Goal: Task Accomplishment & Management: Manage account settings

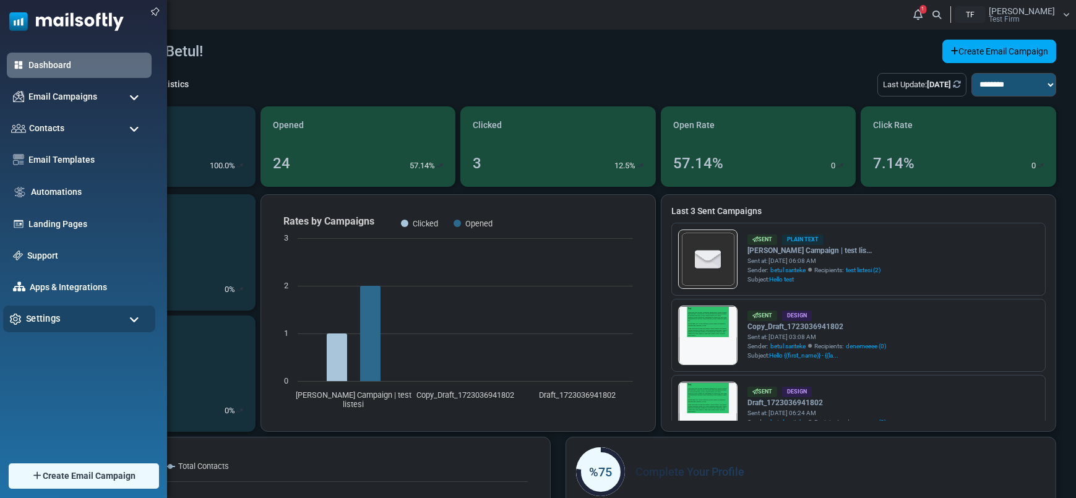
click at [38, 309] on div "Settings" at bounding box center [79, 319] width 152 height 27
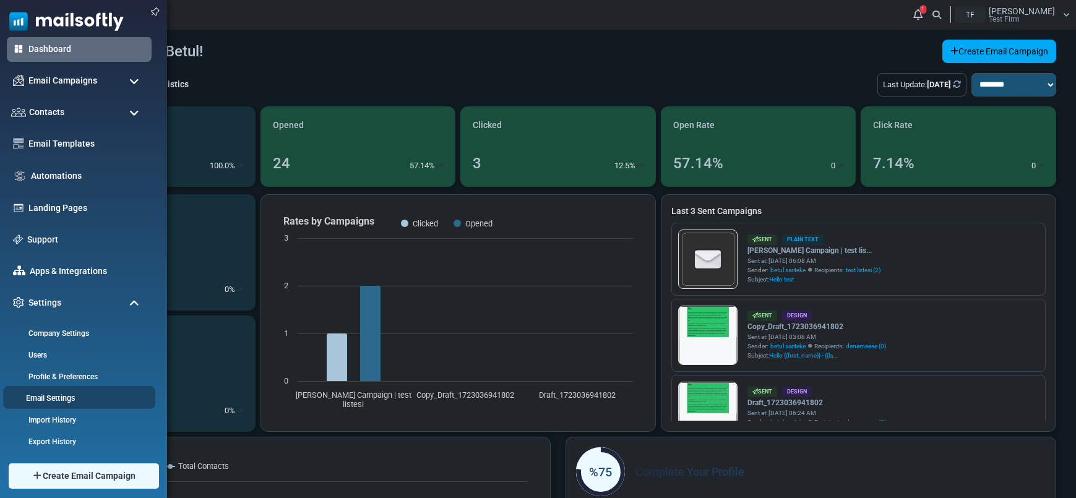
scroll to position [62, 0]
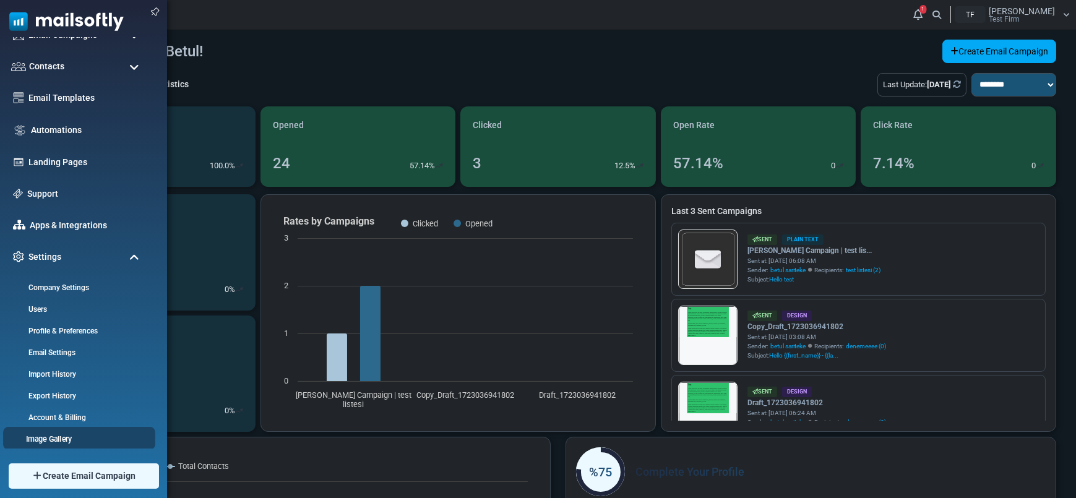
click at [66, 438] on link "Image Gallery" at bounding box center [77, 439] width 148 height 12
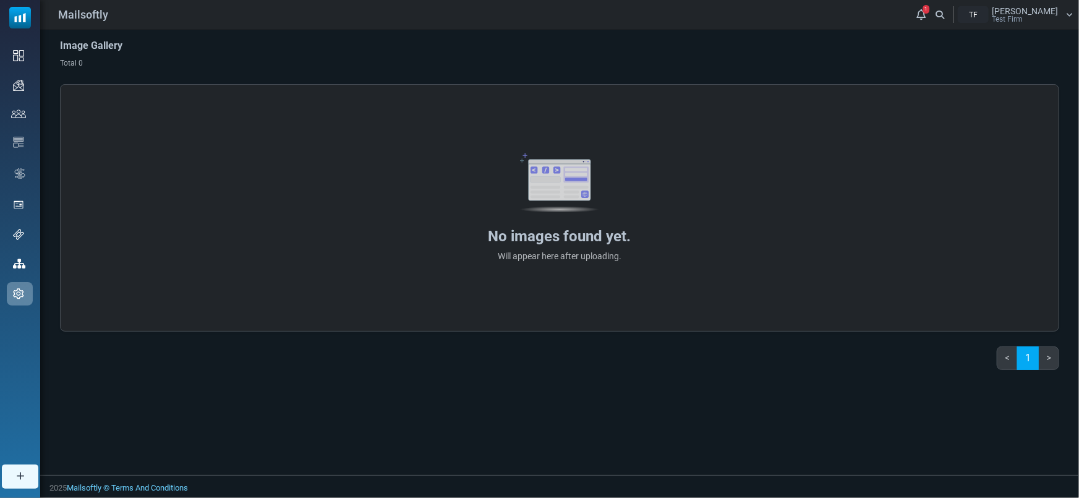
click at [1046, 19] on div "[PERSON_NAME] Test Firm" at bounding box center [1025, 15] width 66 height 16
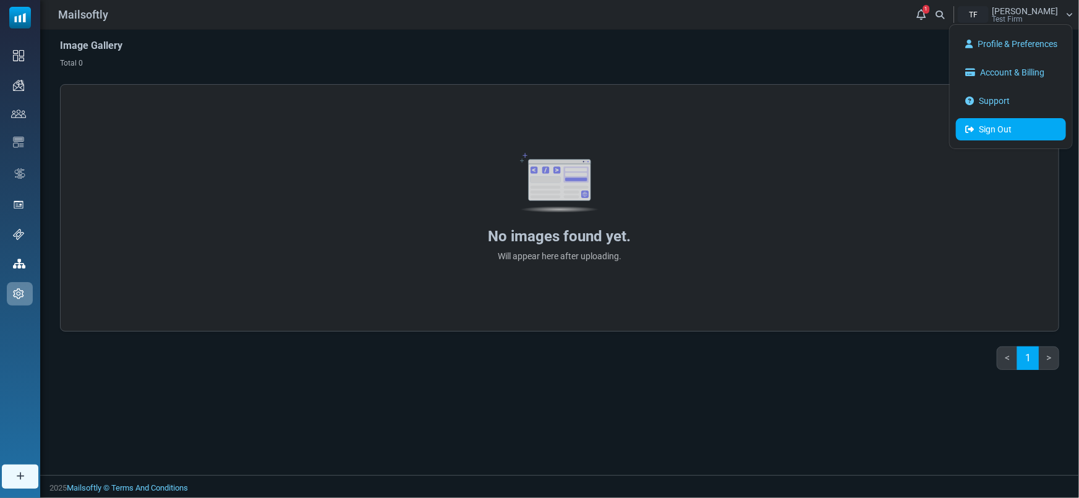
click at [1017, 124] on link "Sign Out" at bounding box center [1011, 129] width 110 height 22
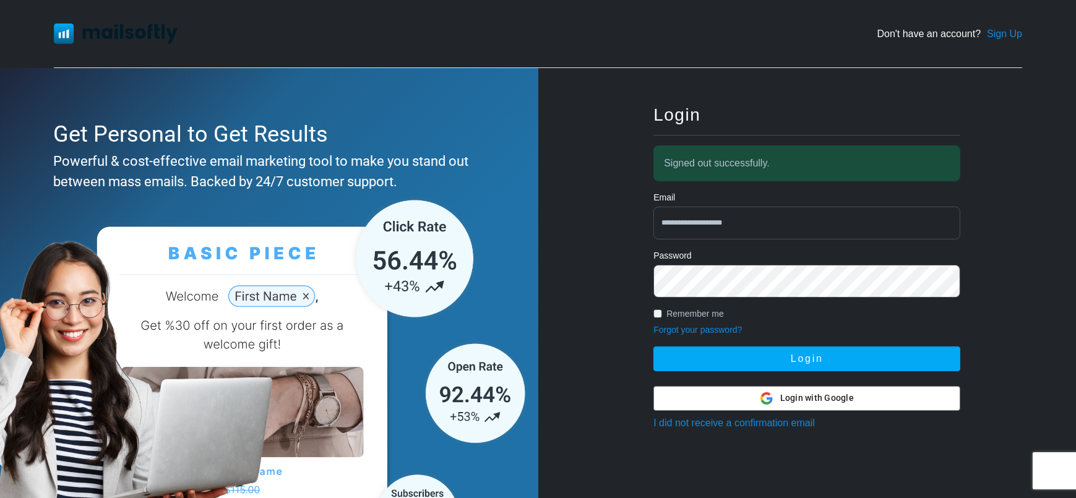
click at [726, 216] on input "**********" at bounding box center [806, 223] width 307 height 33
type input "**********"
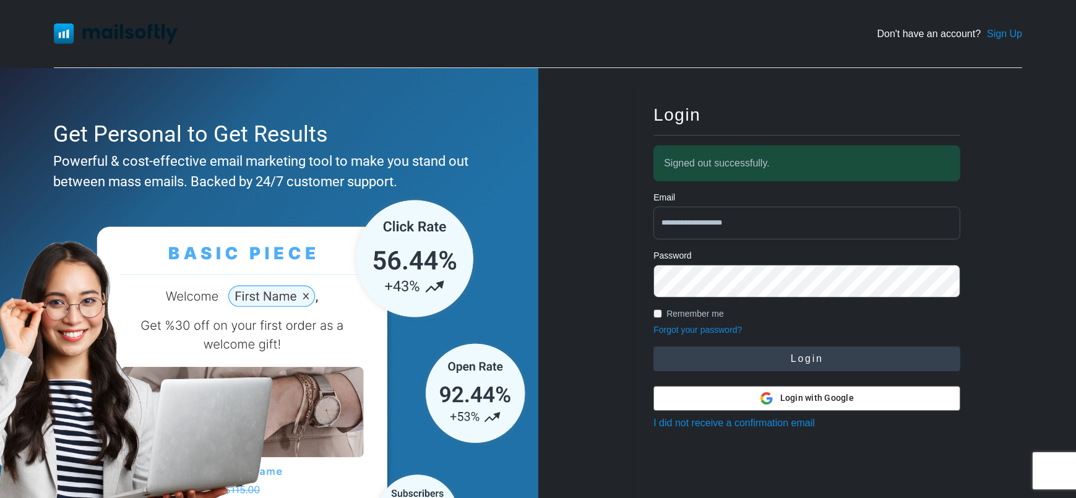
click at [819, 363] on button "Login" at bounding box center [806, 358] width 307 height 25
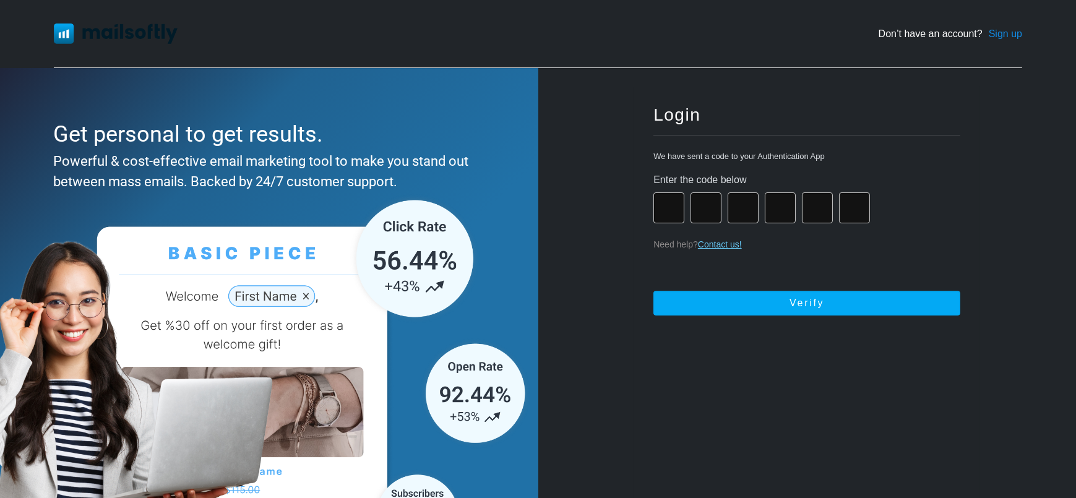
click at [661, 211] on input "number" at bounding box center [668, 207] width 31 height 31
type input "*"
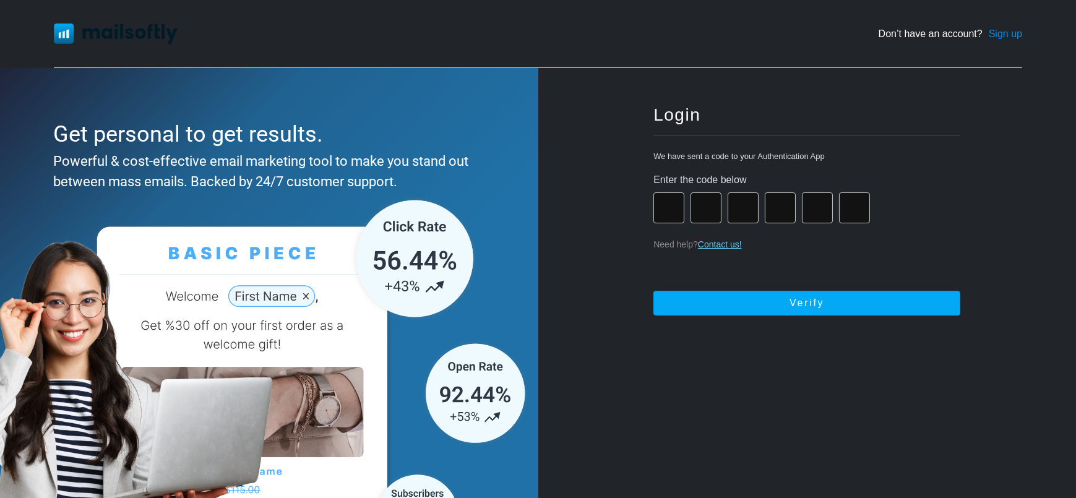
type input "*"
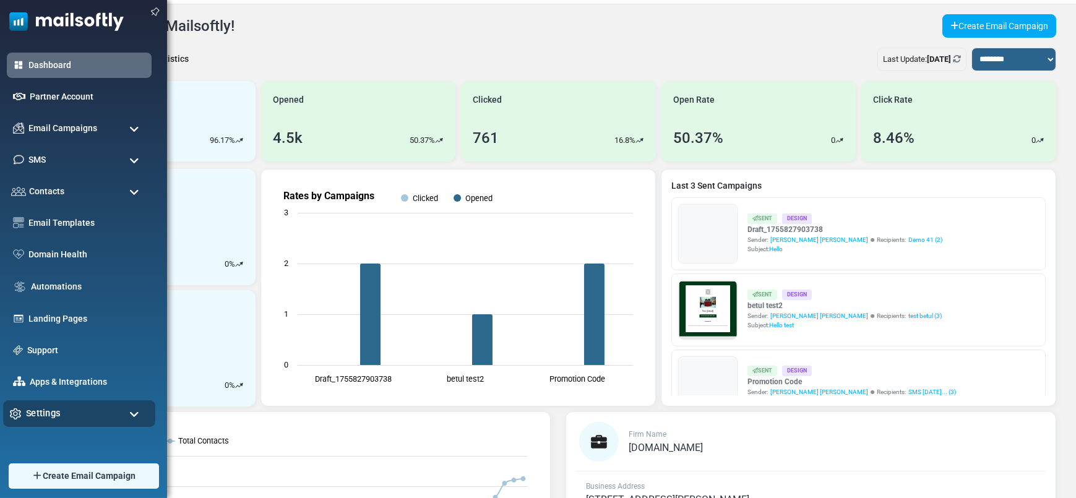
scroll to position [27, 0]
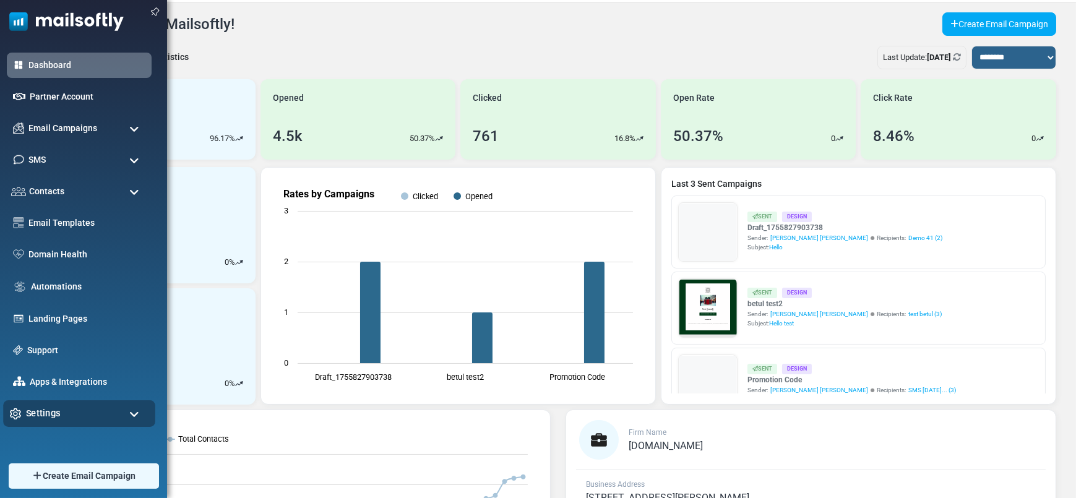
click at [57, 409] on span "Settings" at bounding box center [43, 413] width 35 height 14
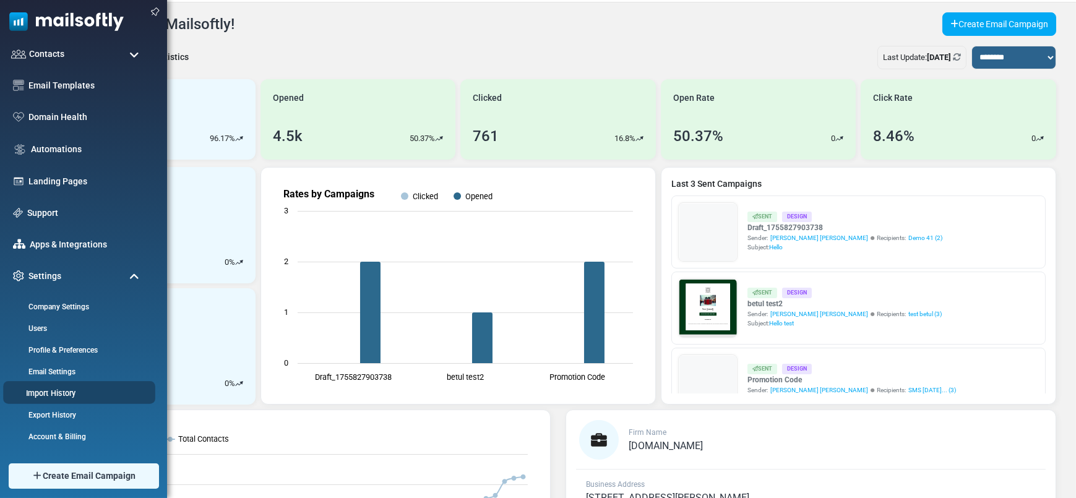
scroll to position [156, 0]
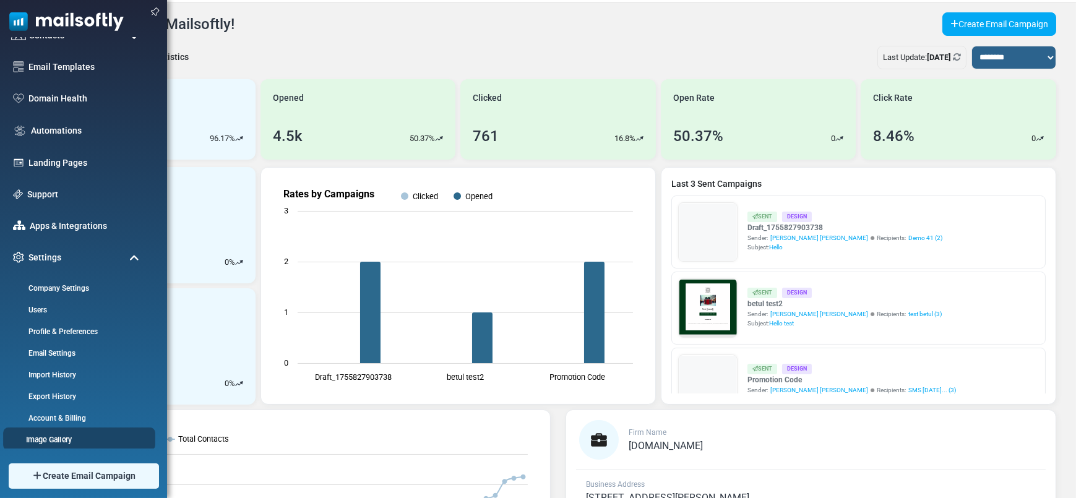
drag, startPoint x: 60, startPoint y: 448, endPoint x: 58, endPoint y: 437, distance: 11.9
click at [60, 448] on div "Keep open Dashboard Partner Account Email Campaigns Campaigns Sender Reputation…" at bounding box center [83, 249] width 167 height 498
click at [58, 436] on link "Image Gallery" at bounding box center [77, 440] width 148 height 12
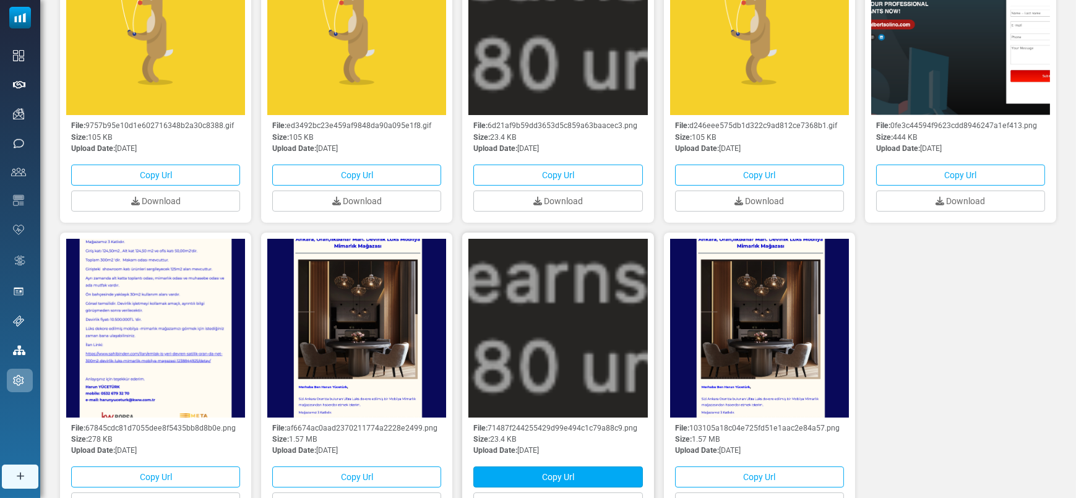
scroll to position [31, 0]
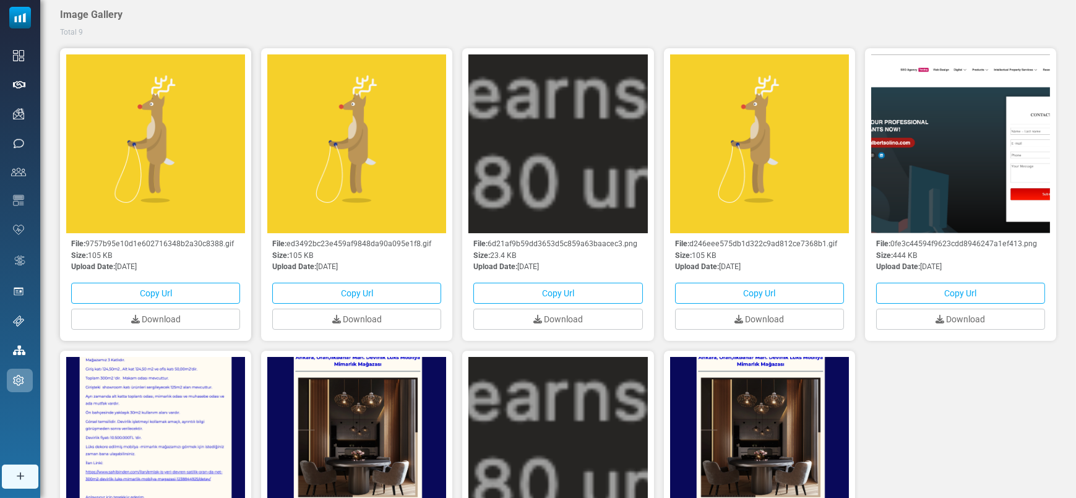
click at [175, 195] on img at bounding box center [155, 143] width 179 height 179
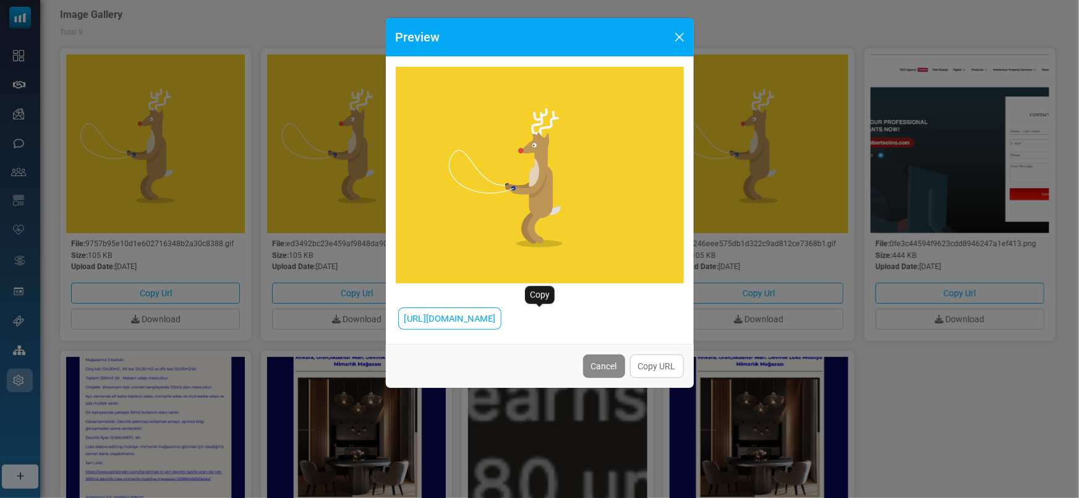
click at [495, 326] on span "[URL][DOMAIN_NAME]" at bounding box center [450, 317] width 92 height 15
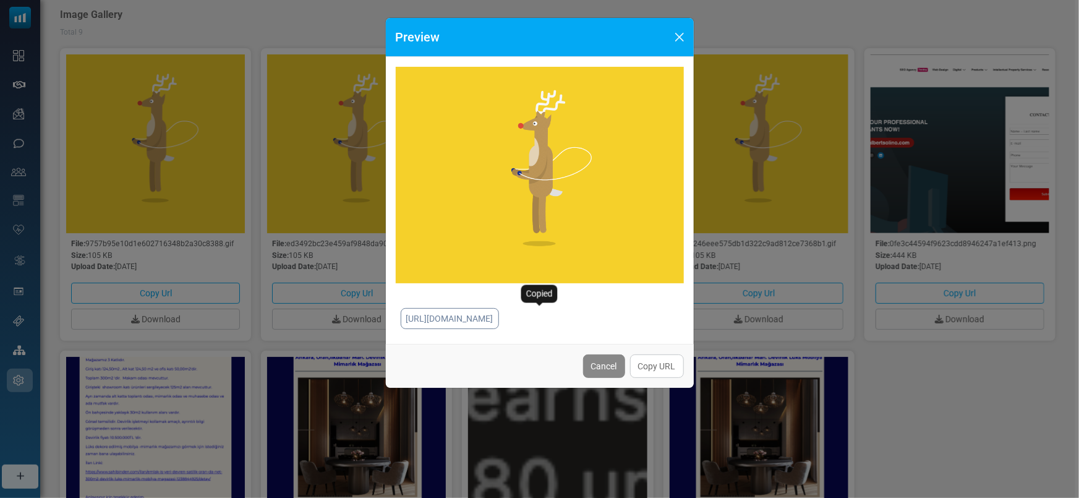
click at [970, 404] on div "Preview [URL][DOMAIN_NAME] Cancel Copy URL [URL][DOMAIN_NAME]" at bounding box center [539, 249] width 1079 height 498
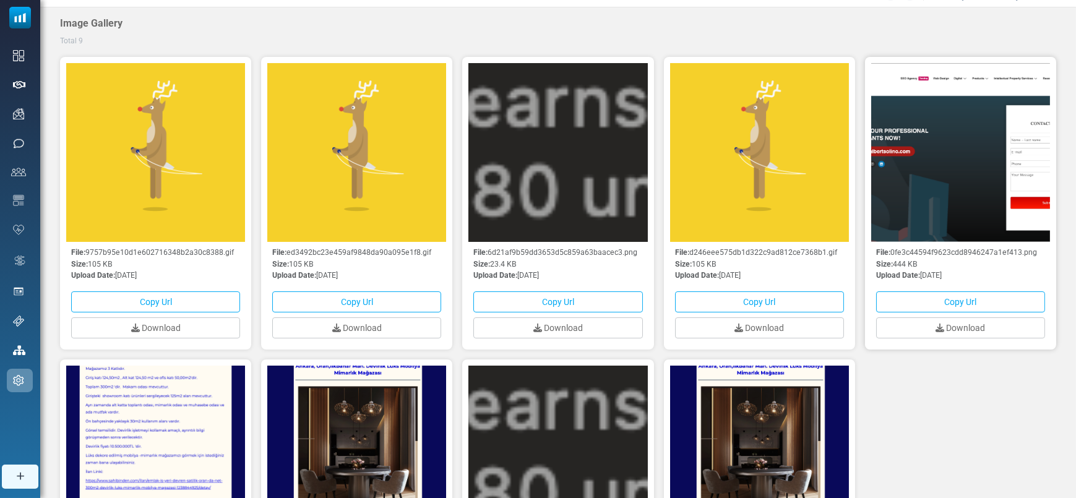
scroll to position [0, 0]
